Goal: Check status: Check status

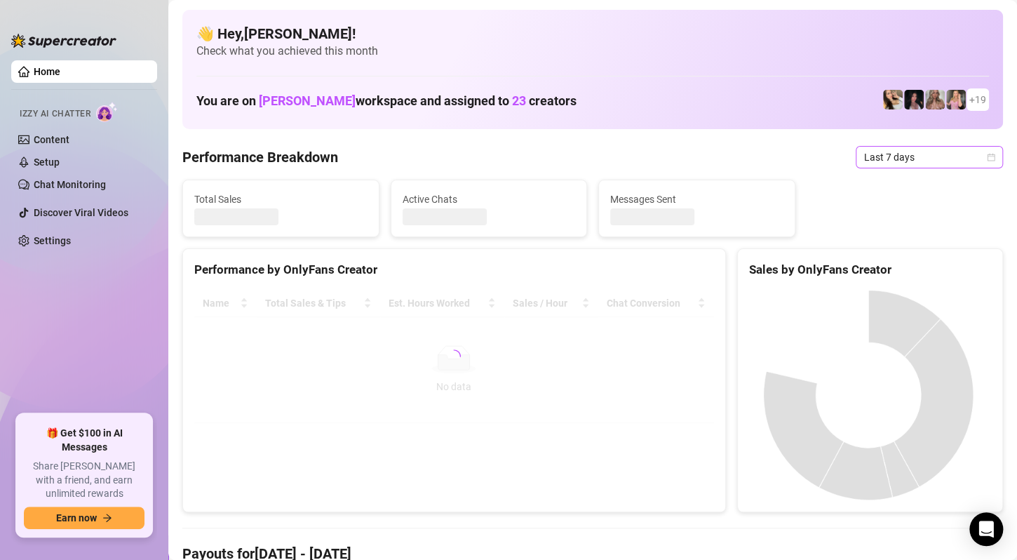
click at [945, 149] on span "Last 7 days" at bounding box center [930, 157] width 131 height 21
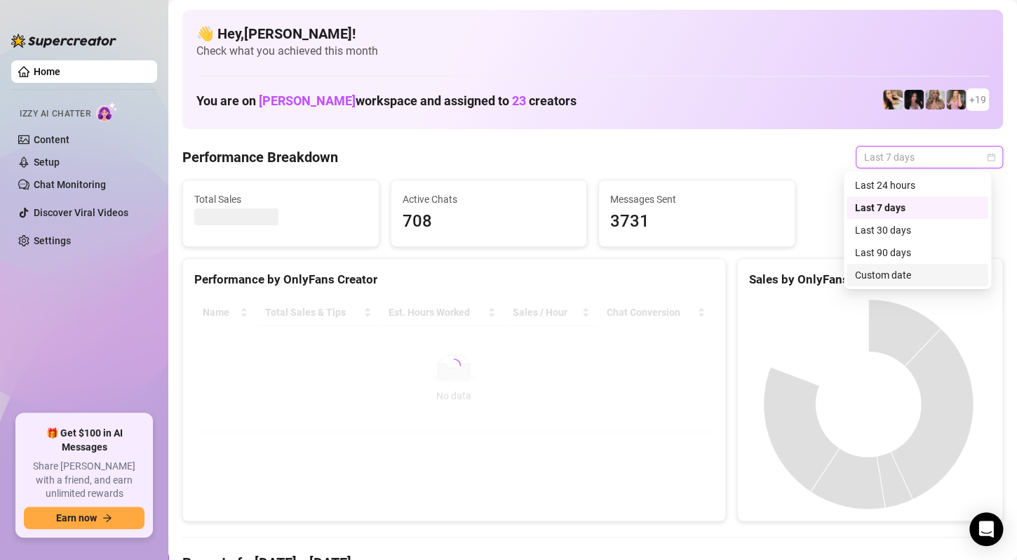
click at [901, 275] on div "Custom date" at bounding box center [917, 274] width 125 height 15
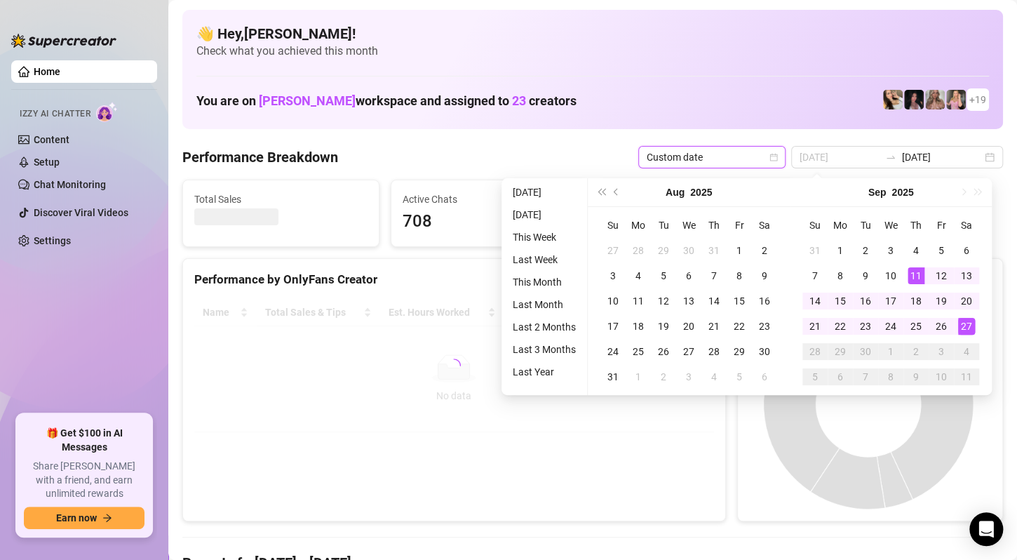
type input "[DATE]"
click at [962, 328] on div "27" at bounding box center [967, 326] width 17 height 17
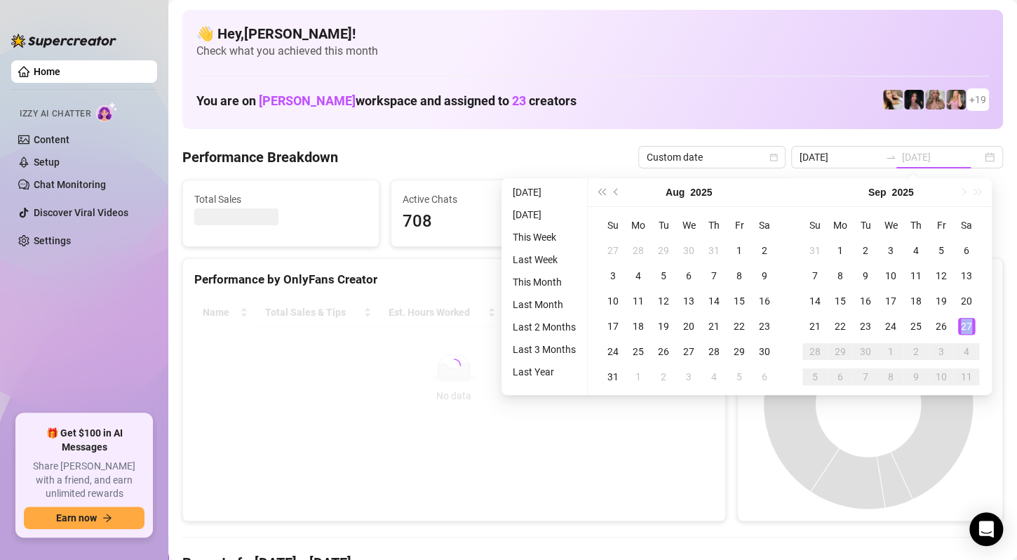
click at [962, 328] on div "27" at bounding box center [967, 326] width 17 height 17
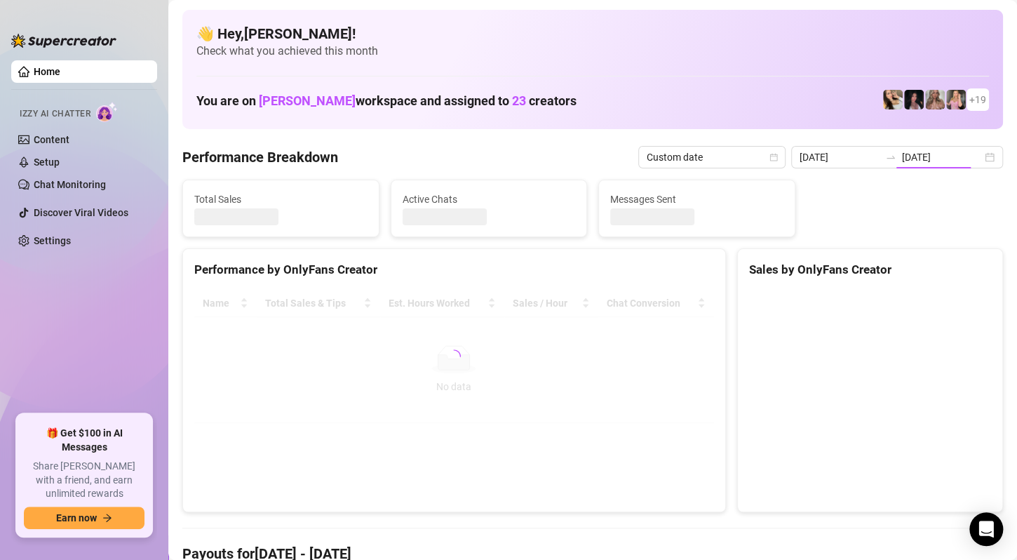
type input "[DATE]"
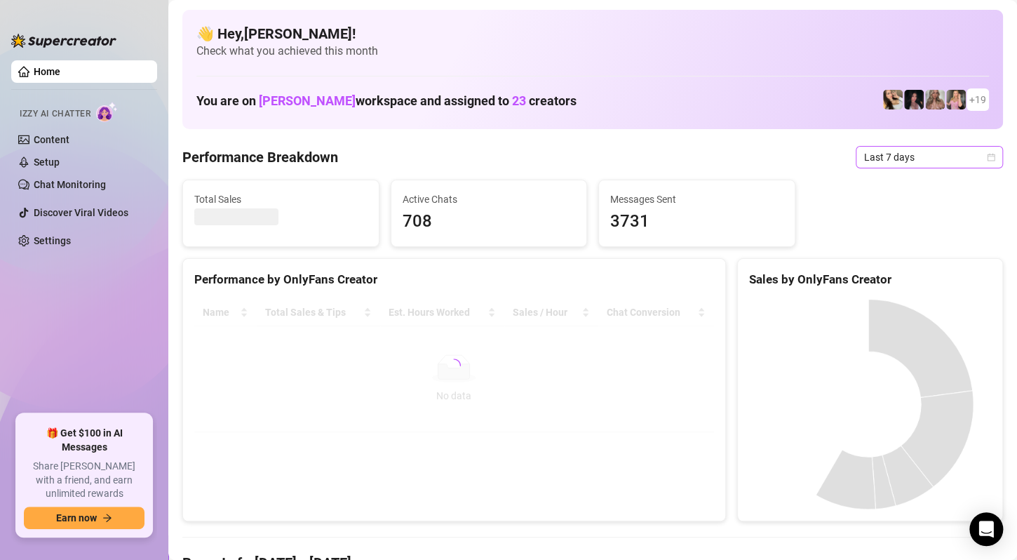
click at [951, 159] on span "Last 7 days" at bounding box center [930, 157] width 131 height 21
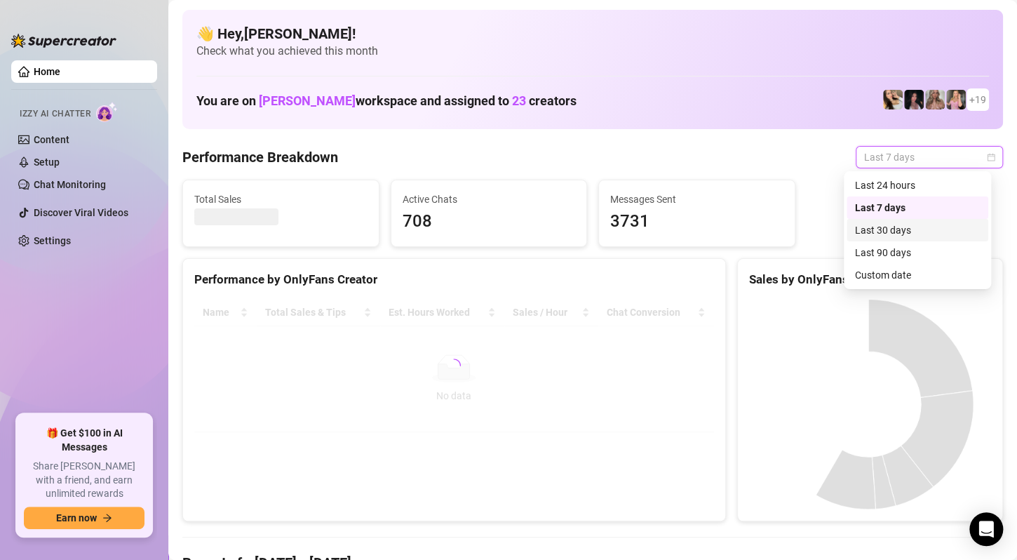
click at [914, 275] on div "Custom date" at bounding box center [917, 274] width 125 height 15
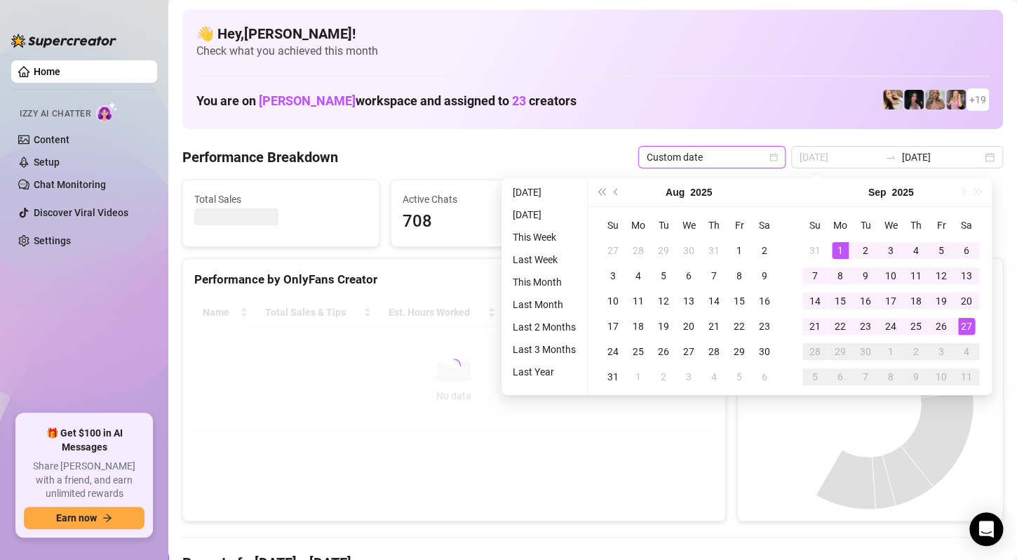
type input "[DATE]"
click at [844, 247] on div "1" at bounding box center [840, 250] width 17 height 17
click at [965, 323] on div "27" at bounding box center [967, 326] width 17 height 17
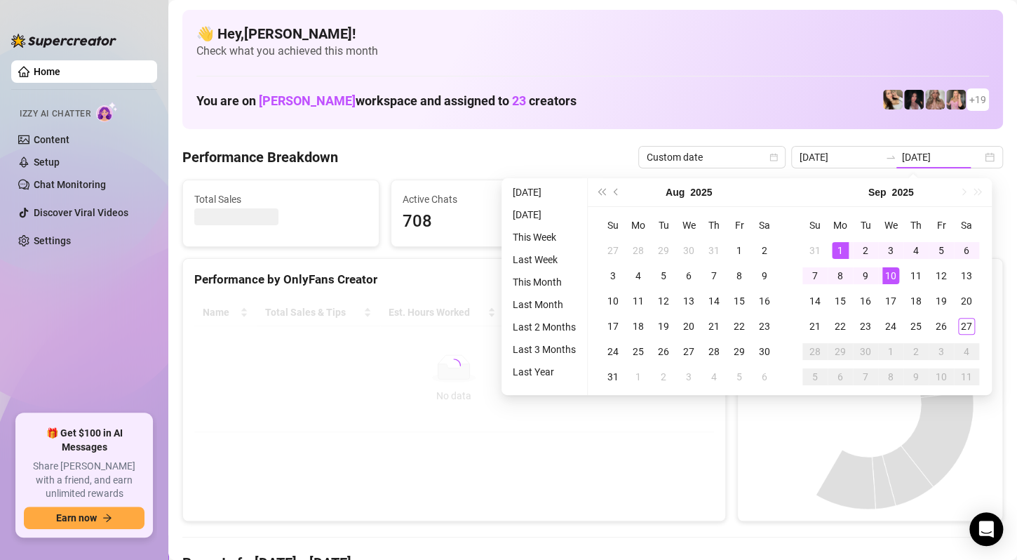
type input "[DATE]"
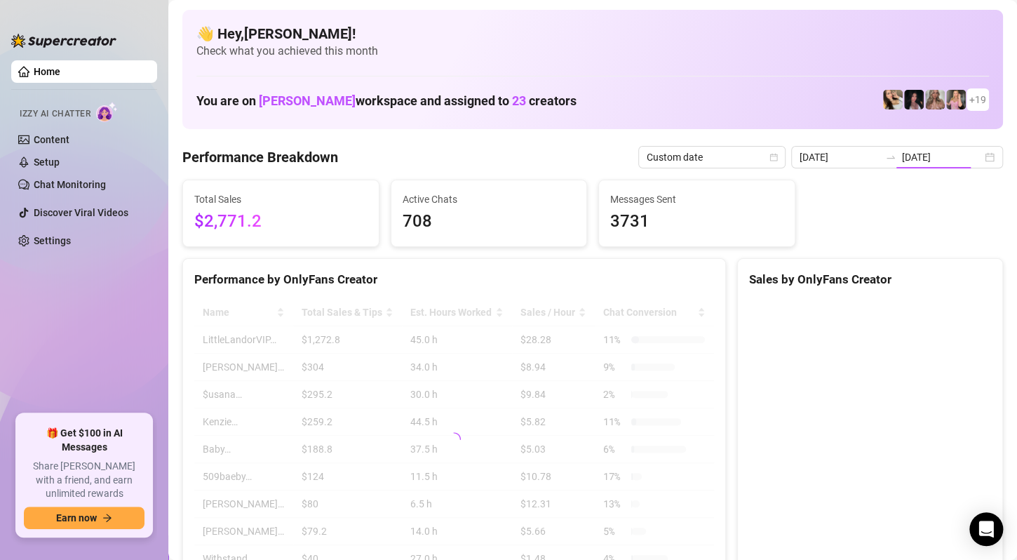
type input "[DATE]"
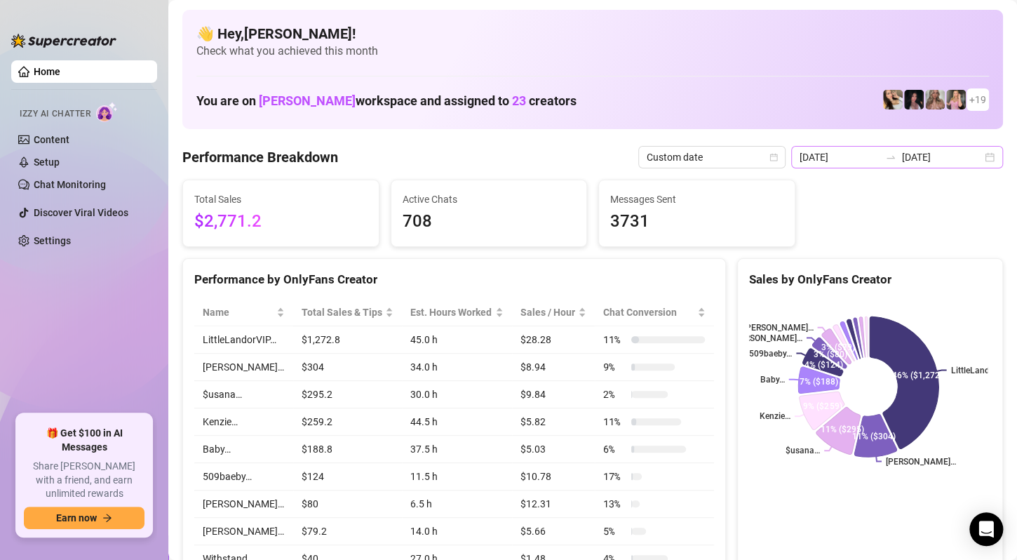
click at [978, 161] on div "[DATE] [DATE]" at bounding box center [898, 157] width 212 height 22
click at [976, 157] on div "[DATE] [DATE]" at bounding box center [898, 157] width 212 height 22
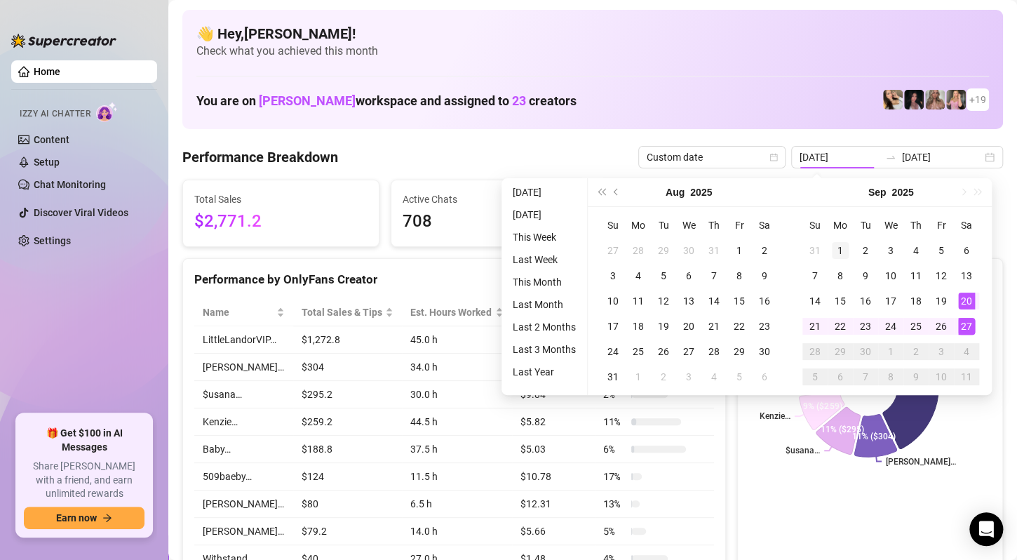
click at [844, 246] on div "1" at bounding box center [840, 250] width 17 height 17
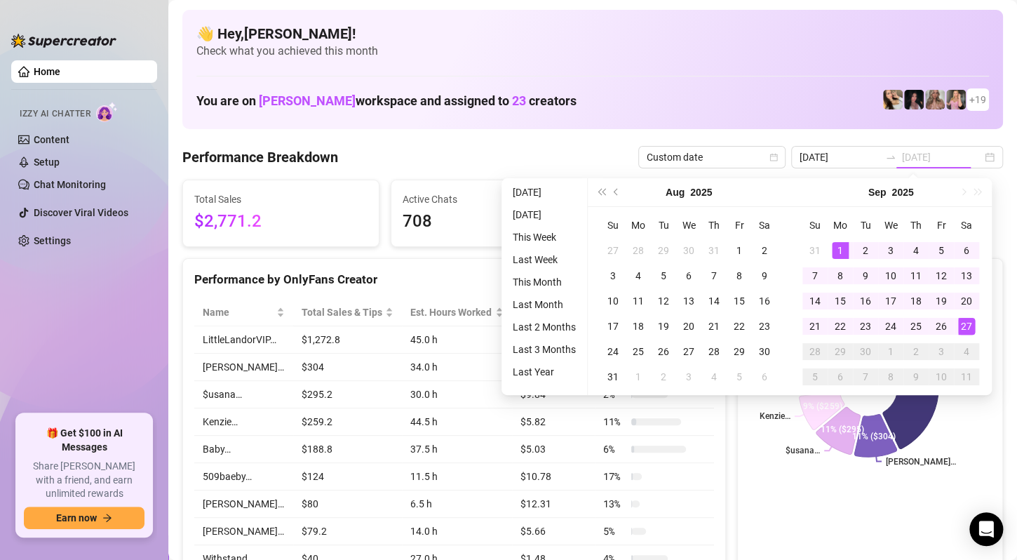
click at [966, 326] on div "27" at bounding box center [967, 326] width 17 height 17
click at [978, 154] on div "[DATE] [DATE]" at bounding box center [898, 157] width 212 height 22
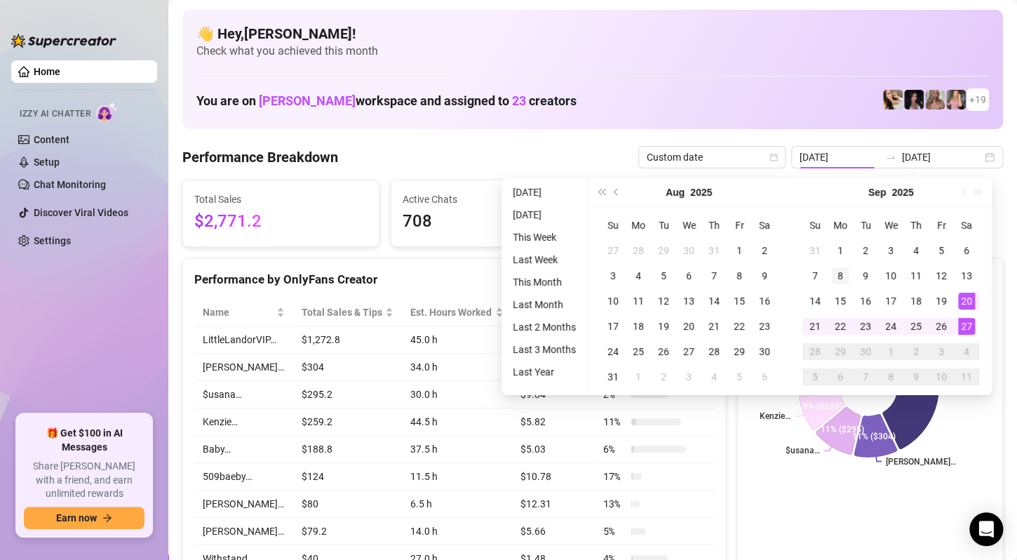
click at [843, 267] on div "8" at bounding box center [840, 275] width 17 height 17
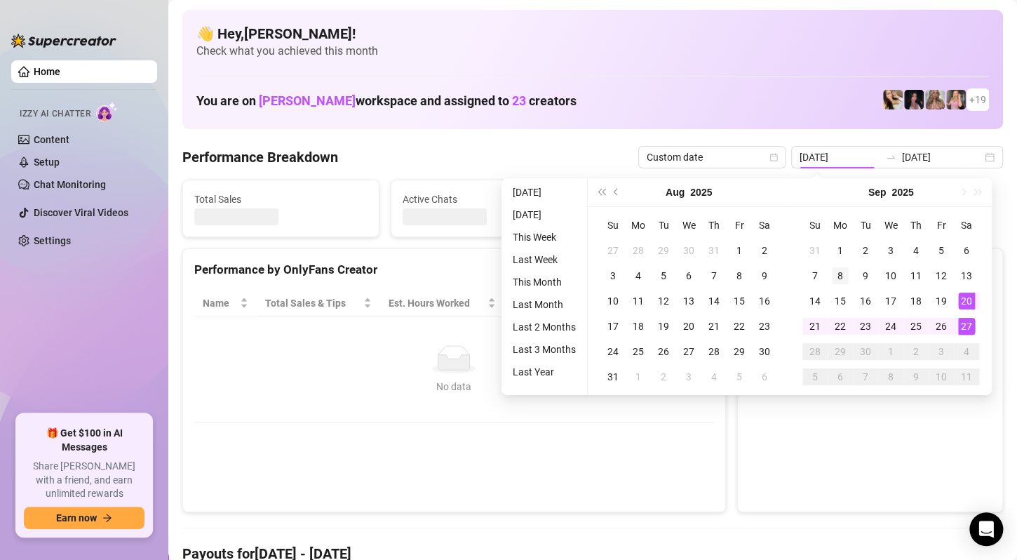
type input "[DATE]"
click at [951, 147] on div "[DATE] [DATE]" at bounding box center [898, 157] width 212 height 22
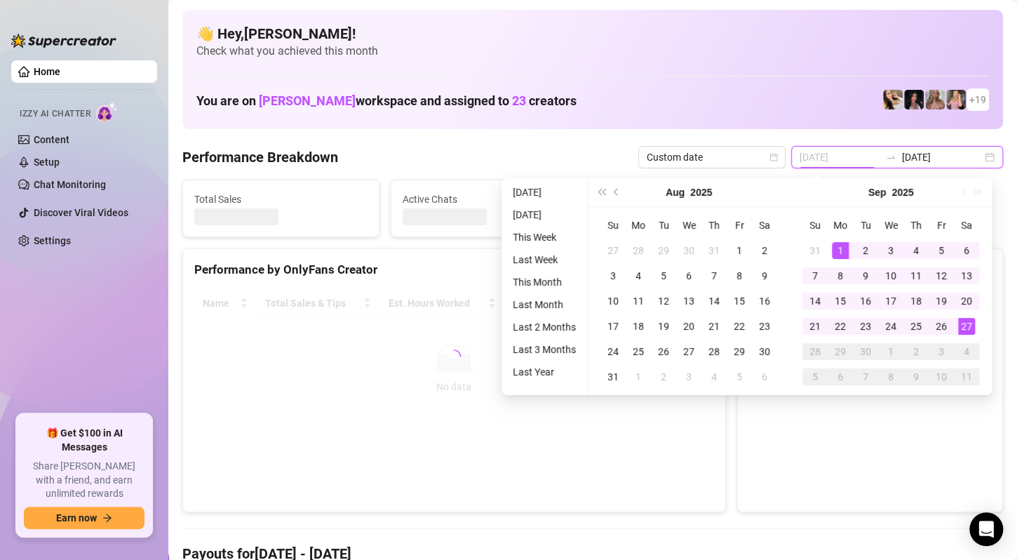
type input "[DATE]"
click at [841, 248] on div "1" at bounding box center [840, 250] width 17 height 17
type input "[DATE]"
